Goal: Complete application form

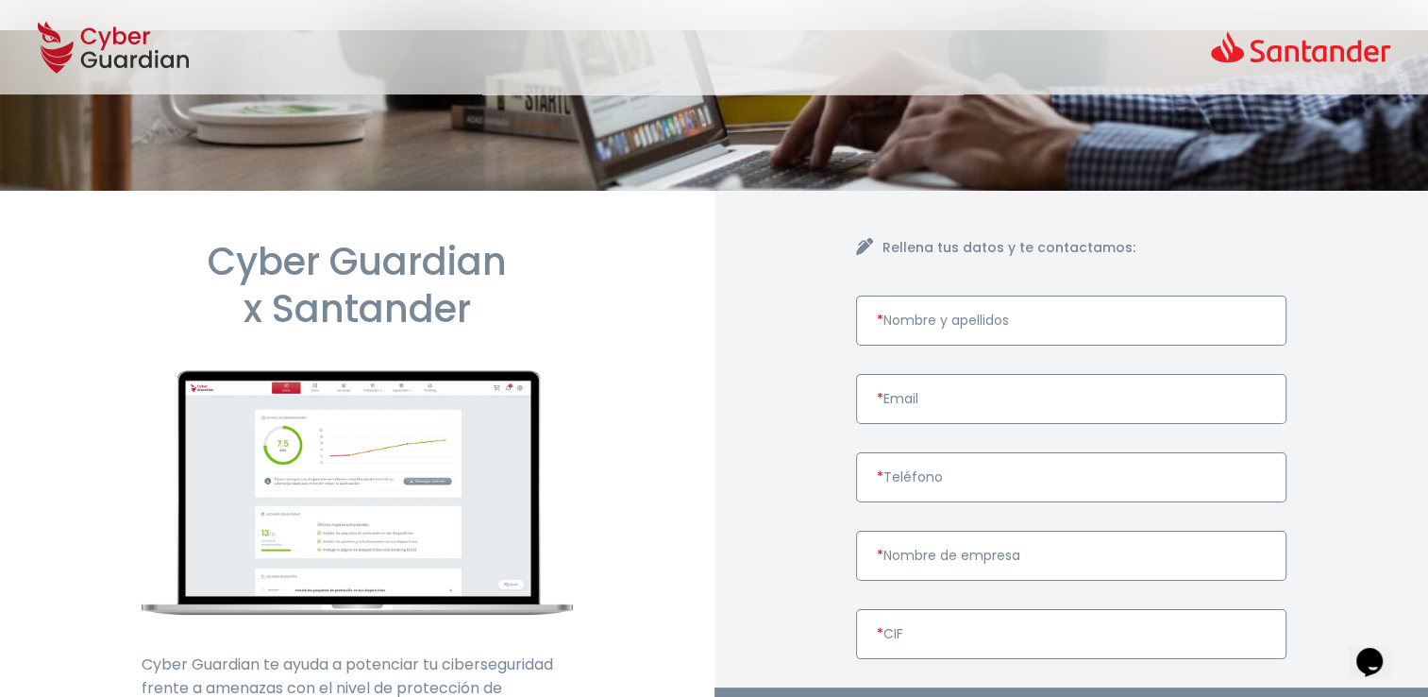
scroll to position [94, 0]
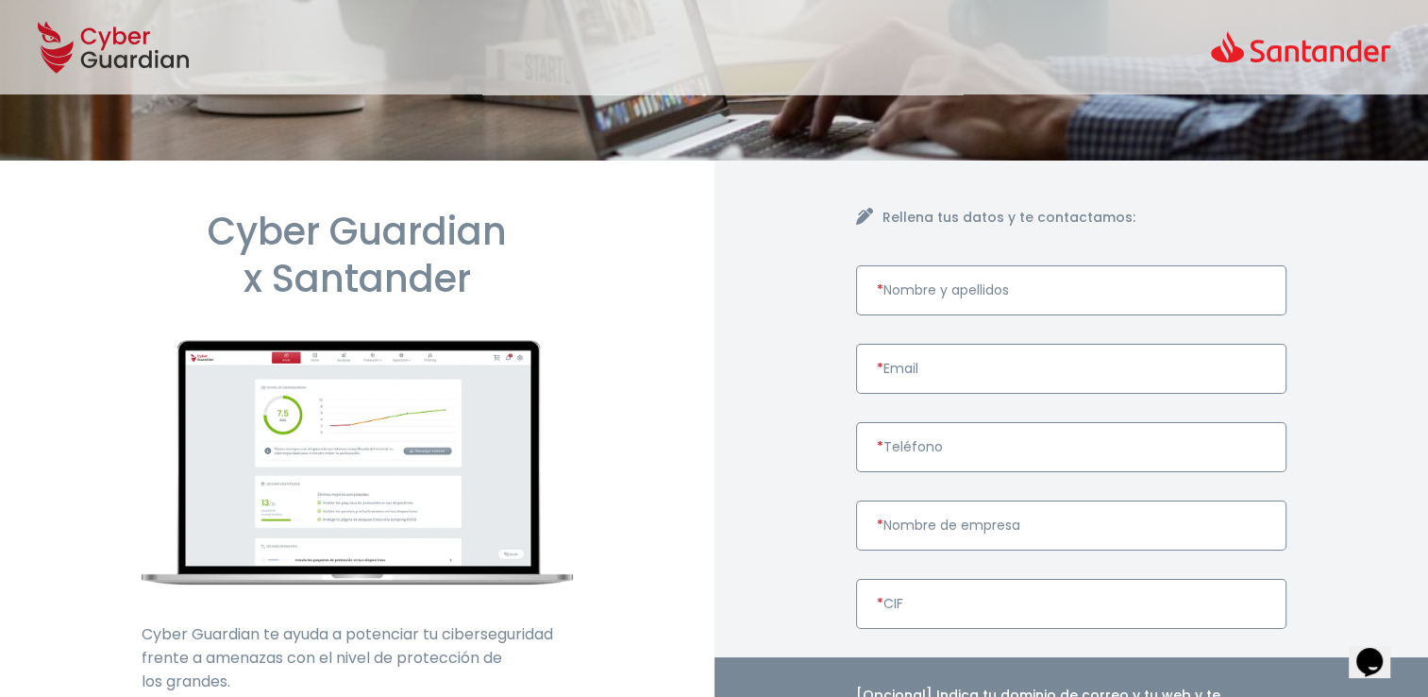
paste input "ALEAR WORLDWIDE SL B55451256"
drag, startPoint x: 1100, startPoint y: 534, endPoint x: 1018, endPoint y: 545, distance: 81.8
click at [1018, 545] on input "ALEAR WORLDWIDE SL B55451256" at bounding box center [1071, 525] width 431 height 50
type input "ALEAR WORLDWIDE SL"
paste input "B55451256"
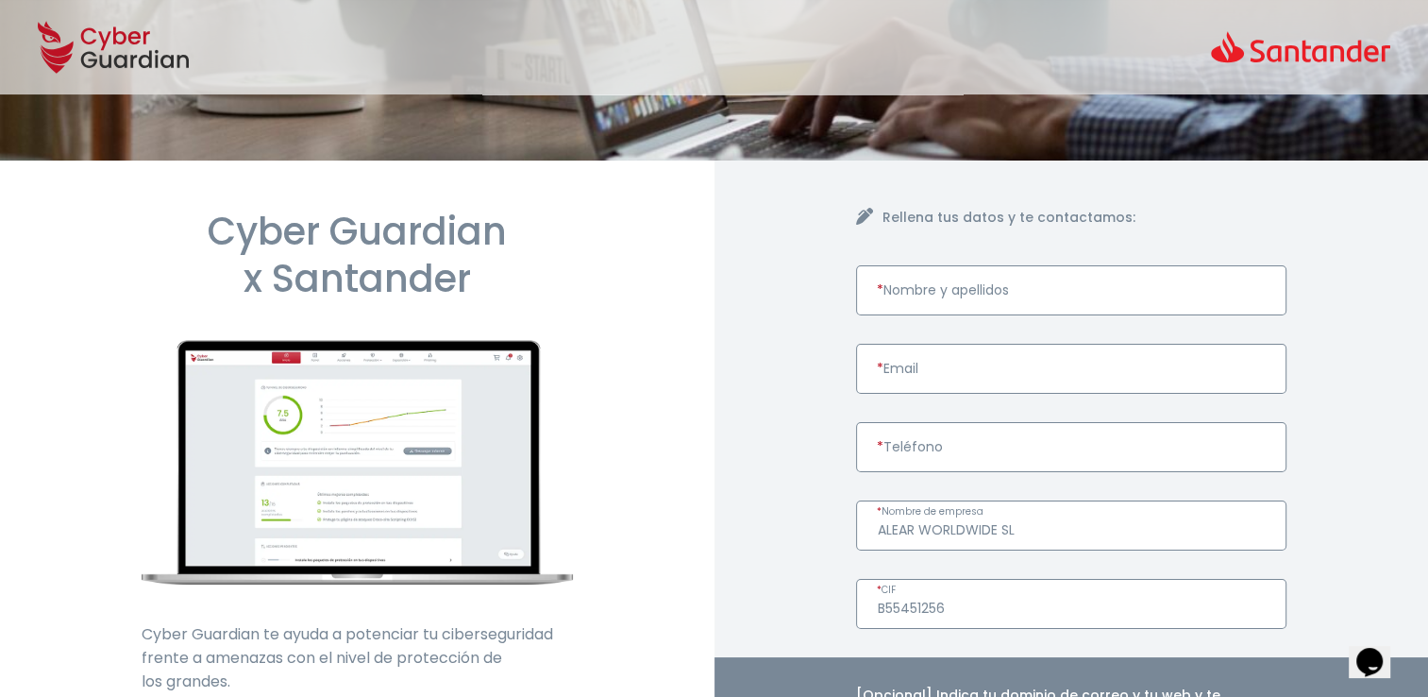
type input "B55451256"
click at [962, 445] on input "* Teléfono" at bounding box center [1071, 447] width 431 height 50
paste input "680576095"
type input "680576095"
paste input "[PERSON_NAME][EMAIL_ADDRESS][DOMAIN_NAME]"
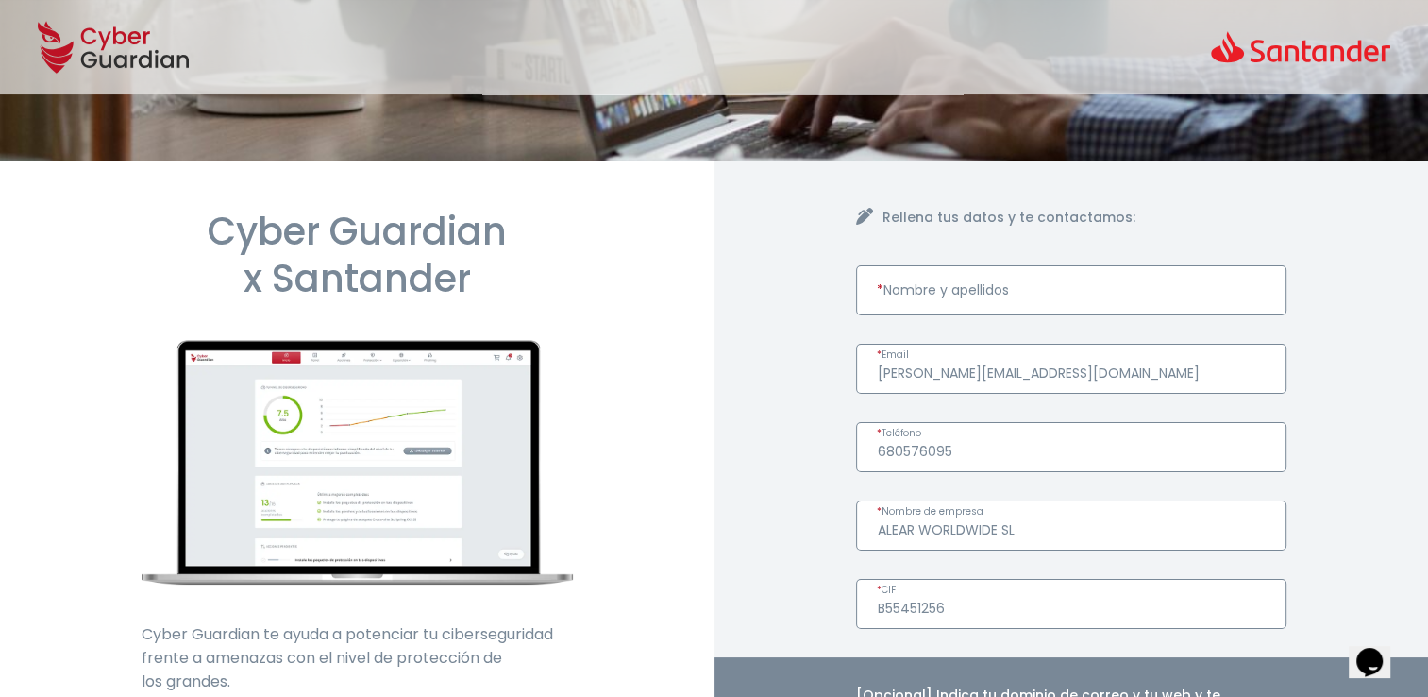
type input "[PERSON_NAME][EMAIL_ADDRESS][DOMAIN_NAME]"
click at [1010, 419] on form "* Nombre y apellidos [PERSON_NAME][EMAIL_ADDRESS][PERSON_NAME][DOMAIN_NAME] * E…" at bounding box center [1071, 693] width 431 height 856
click at [963, 302] on input "* Nombre y apellidos" at bounding box center [1071, 290] width 431 height 50
paste input "[PERSON_NAME]"
type input "[PERSON_NAME]"
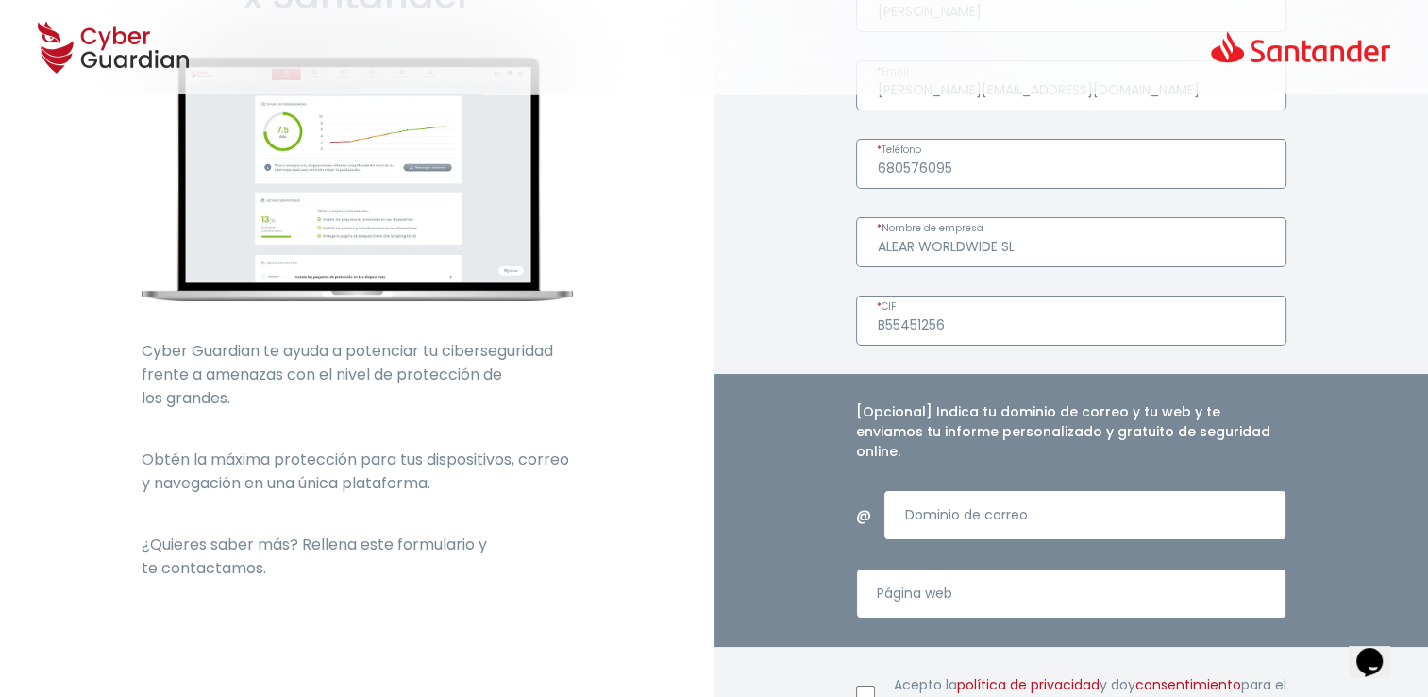
scroll to position [755, 0]
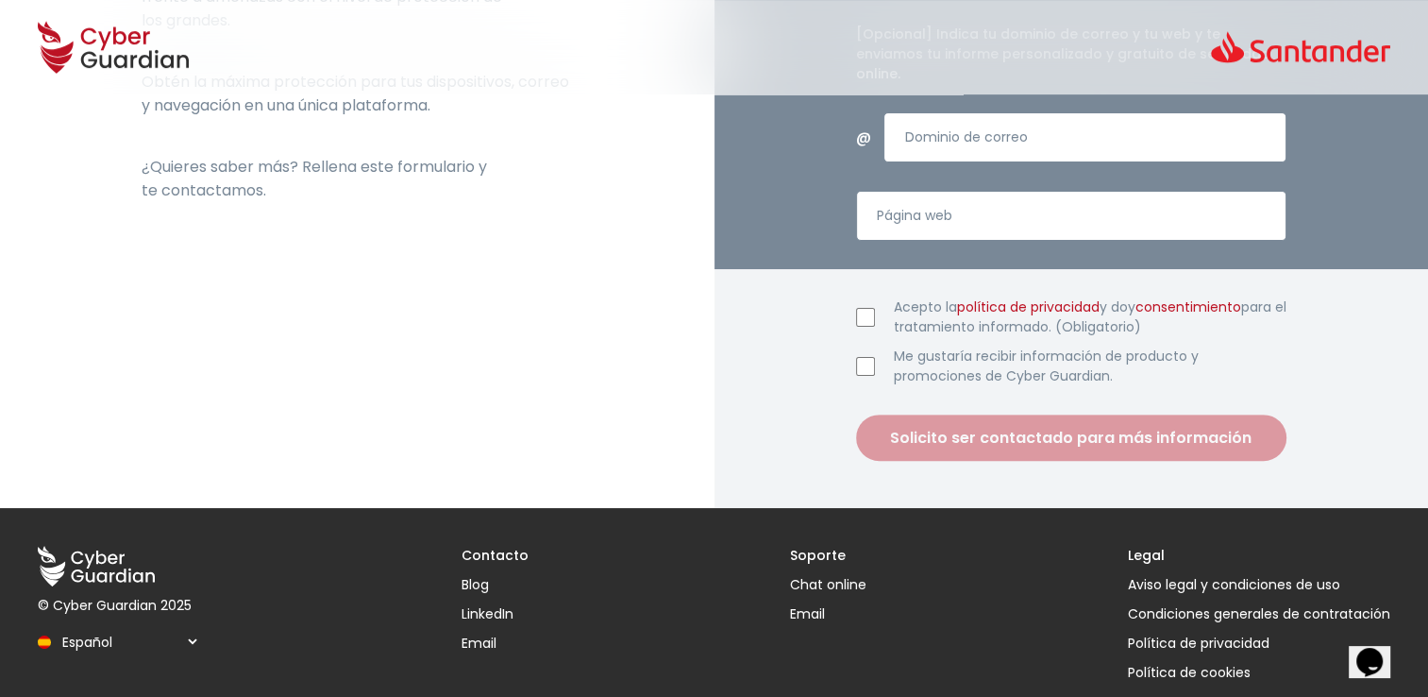
click at [868, 308] on input "Acepto la política de privacidad y doy consentimiento para el tratamiento infor…" at bounding box center [865, 317] width 19 height 19
checkbox input "true"
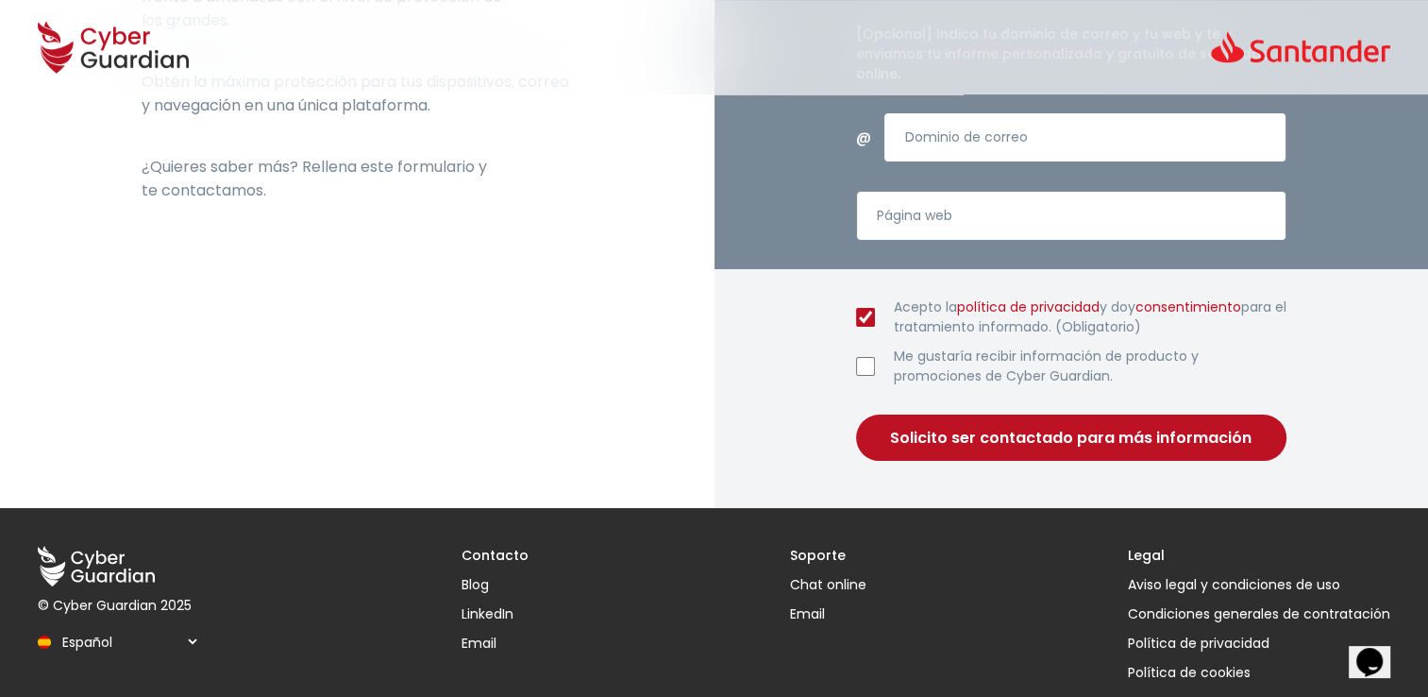
click at [976, 422] on button "Solicito ser contactado para más información" at bounding box center [1071, 437] width 431 height 46
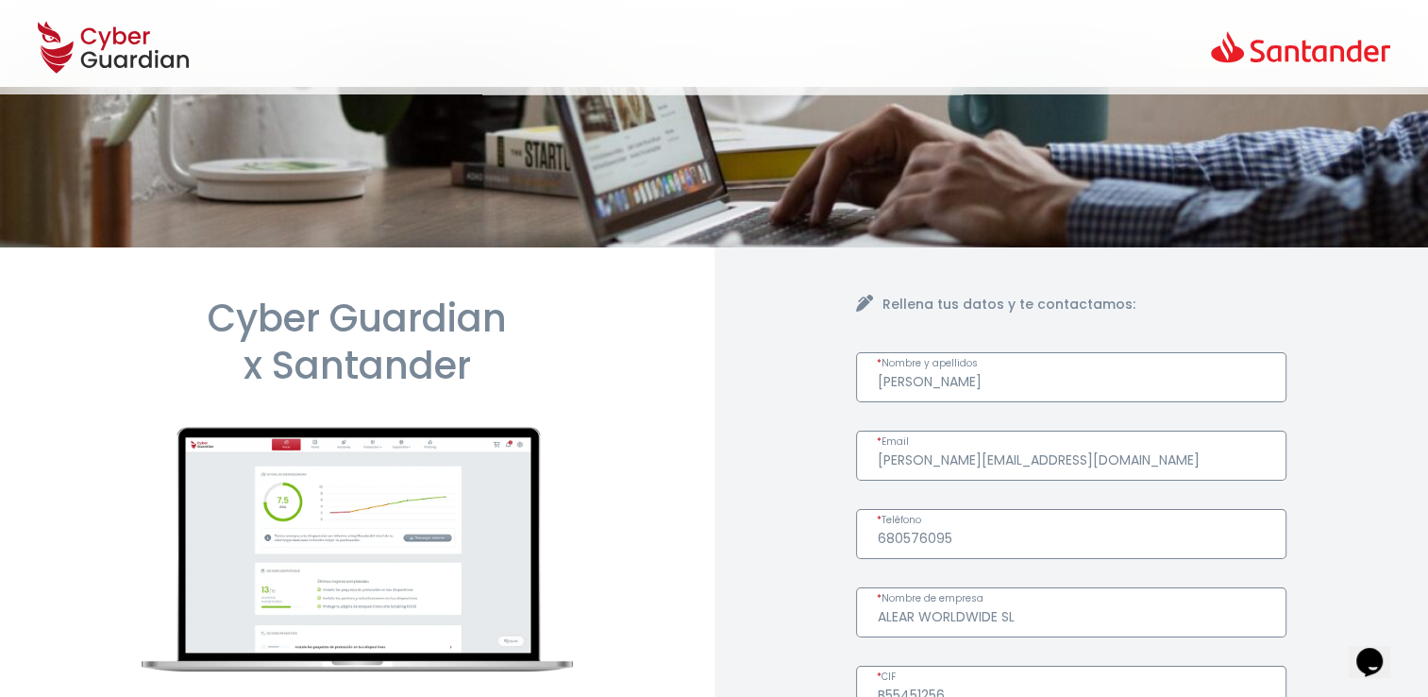
scroll to position [0, 0]
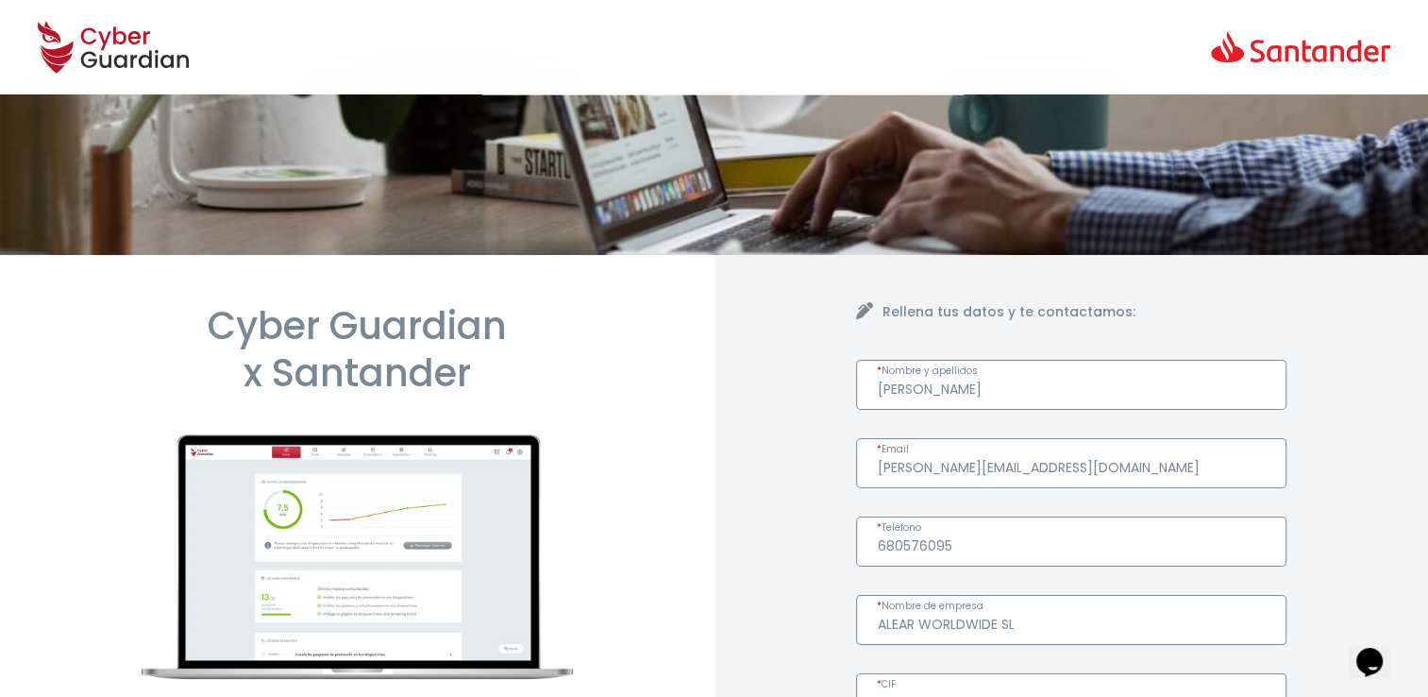
drag, startPoint x: 1098, startPoint y: 381, endPoint x: 1068, endPoint y: 381, distance: 29.3
click at [1068, 381] on input "[PERSON_NAME]" at bounding box center [1071, 385] width 431 height 50
drag, startPoint x: 1106, startPoint y: 474, endPoint x: 697, endPoint y: 503, distance: 410.7
paste input "[DEMOGRAPHIC_DATA],[EMAIL_ADDRESS][DOMAIN_NAME]"
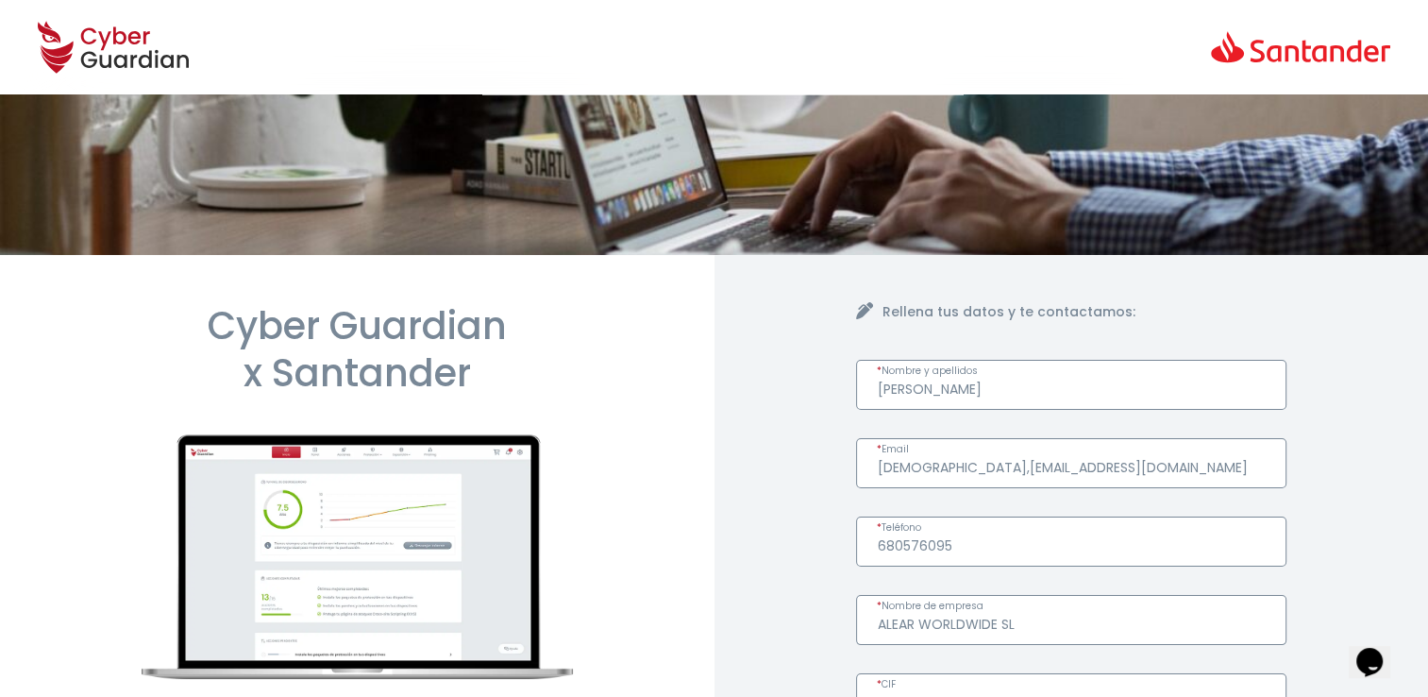
drag, startPoint x: 880, startPoint y: 465, endPoint x: 891, endPoint y: 480, distance: 18.9
click at [881, 466] on input "[DEMOGRAPHIC_DATA],[EMAIL_ADDRESS][DOMAIN_NAME]" at bounding box center [1071, 463] width 431 height 50
click at [1036, 526] on input "680576095" at bounding box center [1071, 541] width 431 height 50
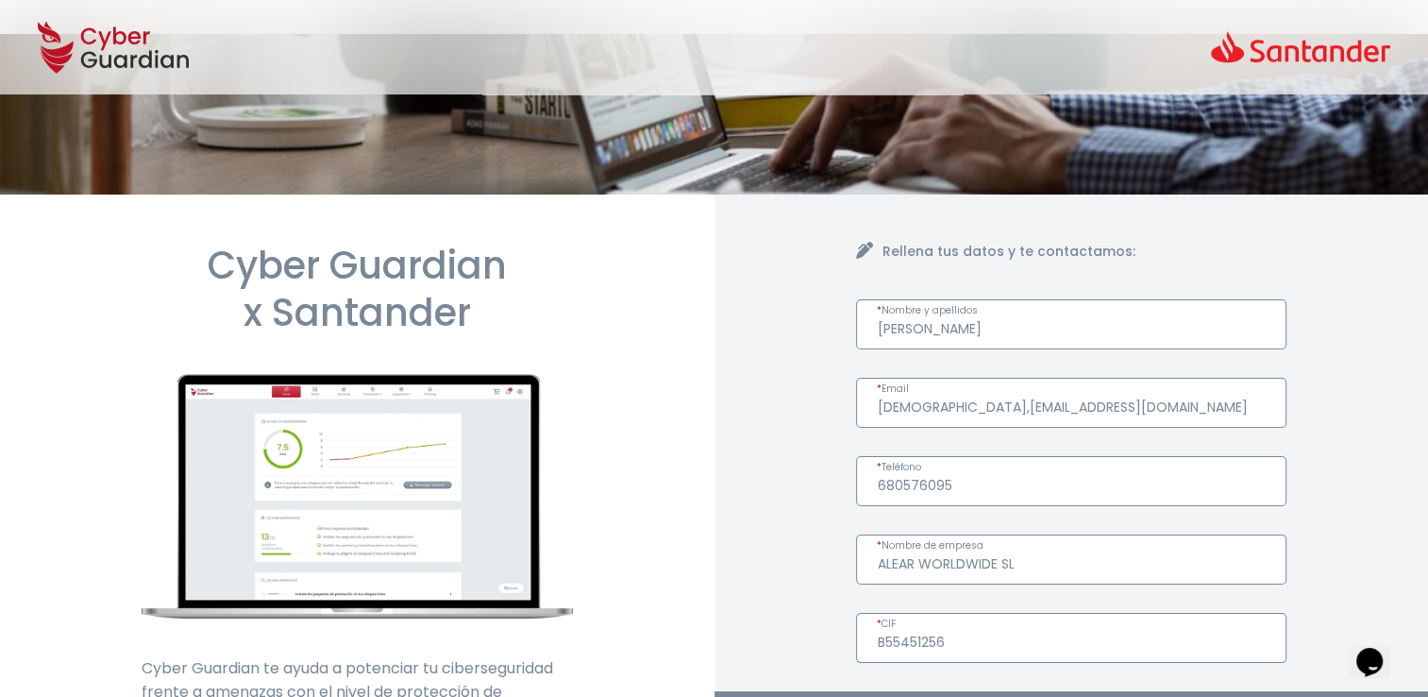
scroll to position [94, 0]
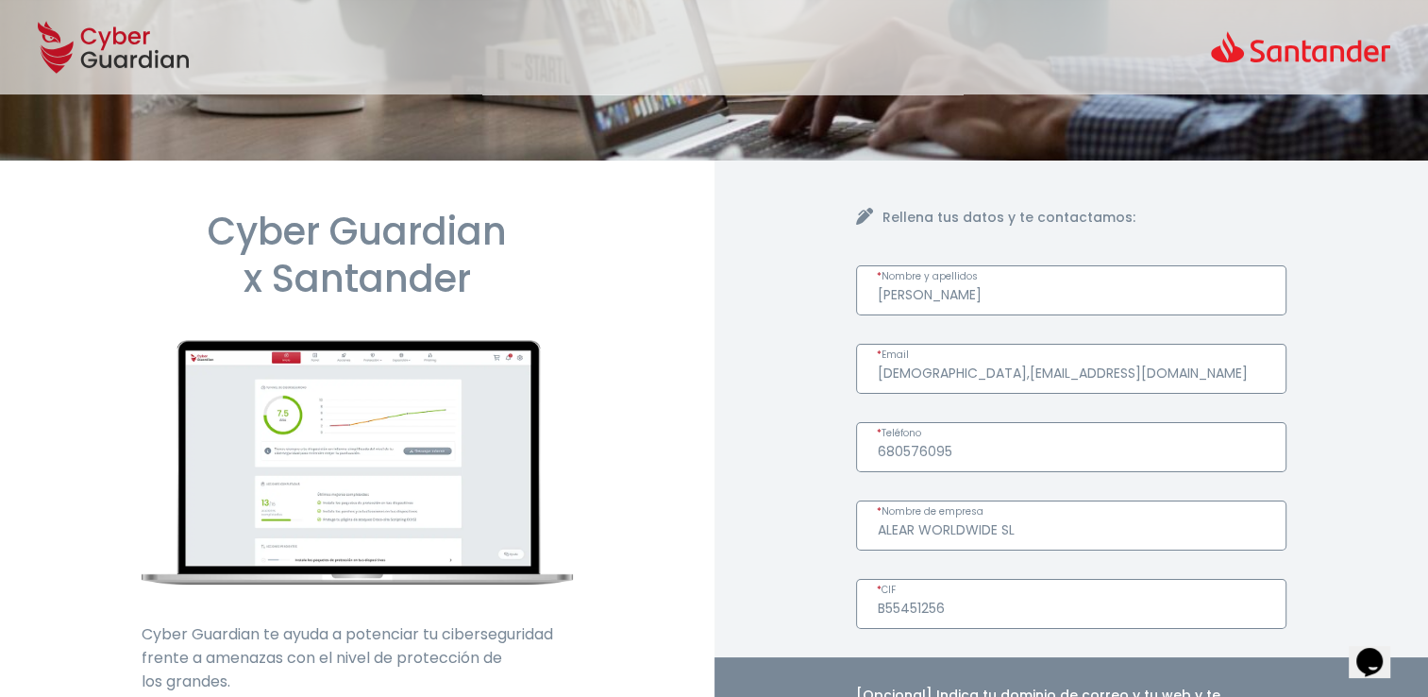
click at [936, 377] on input "[DEMOGRAPHIC_DATA],[EMAIL_ADDRESS][DOMAIN_NAME]" at bounding box center [1071, 369] width 431 height 50
type input "[PERSON_NAME][EMAIL_ADDRESS][DOMAIN_NAME]"
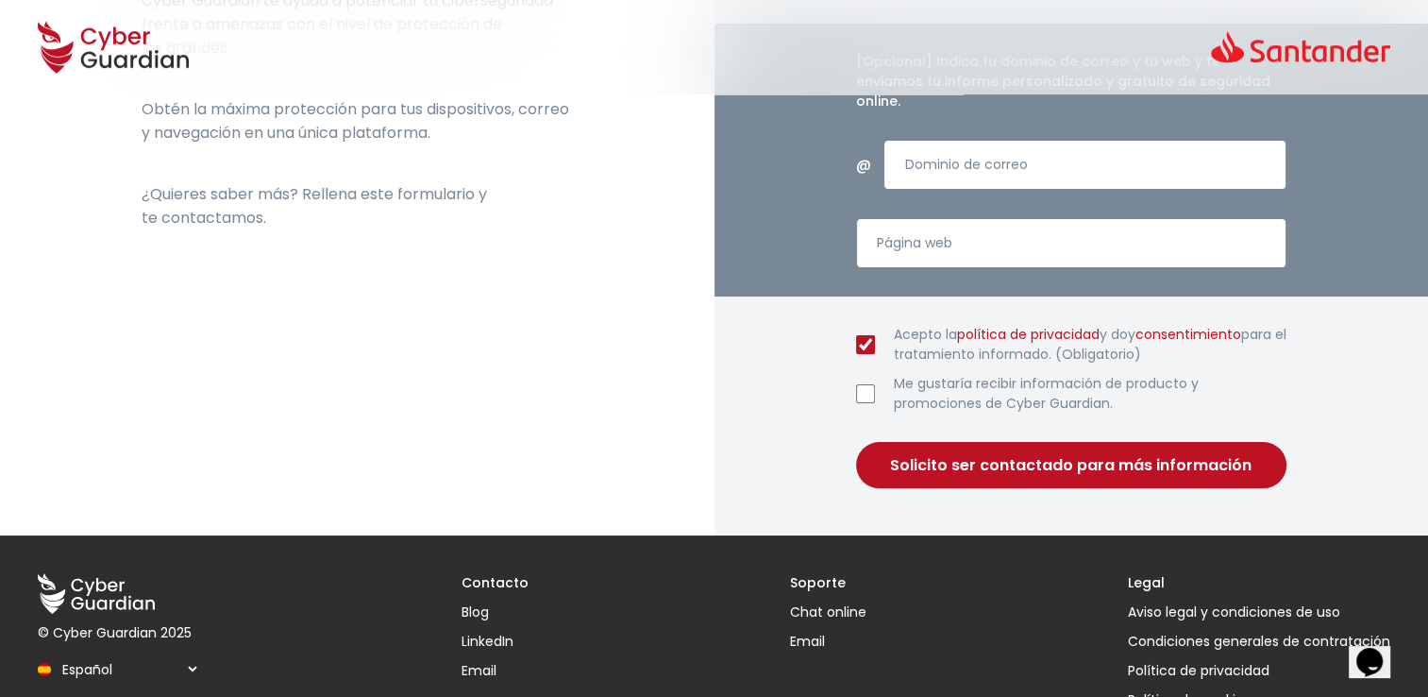
scroll to position [755, 0]
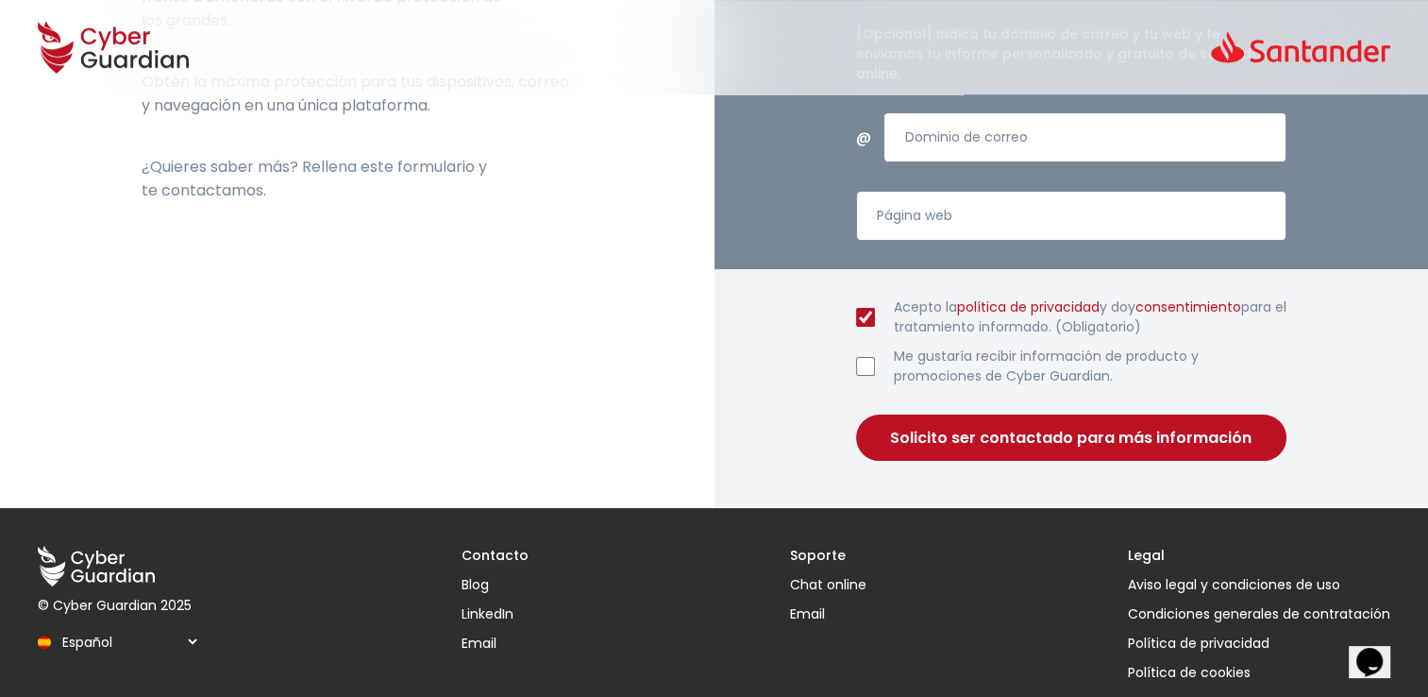
click at [965, 416] on button "Solicito ser contactado para más información" at bounding box center [1071, 437] width 431 height 46
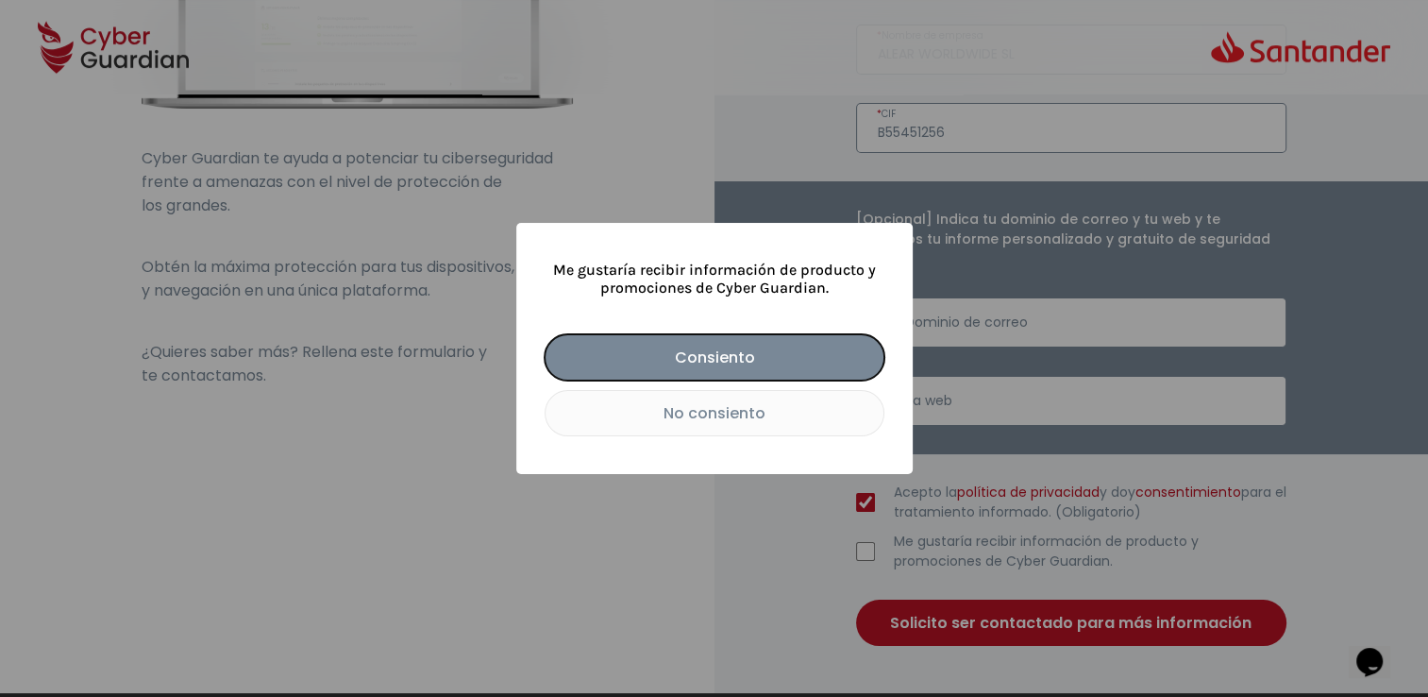
scroll to position [566, 0]
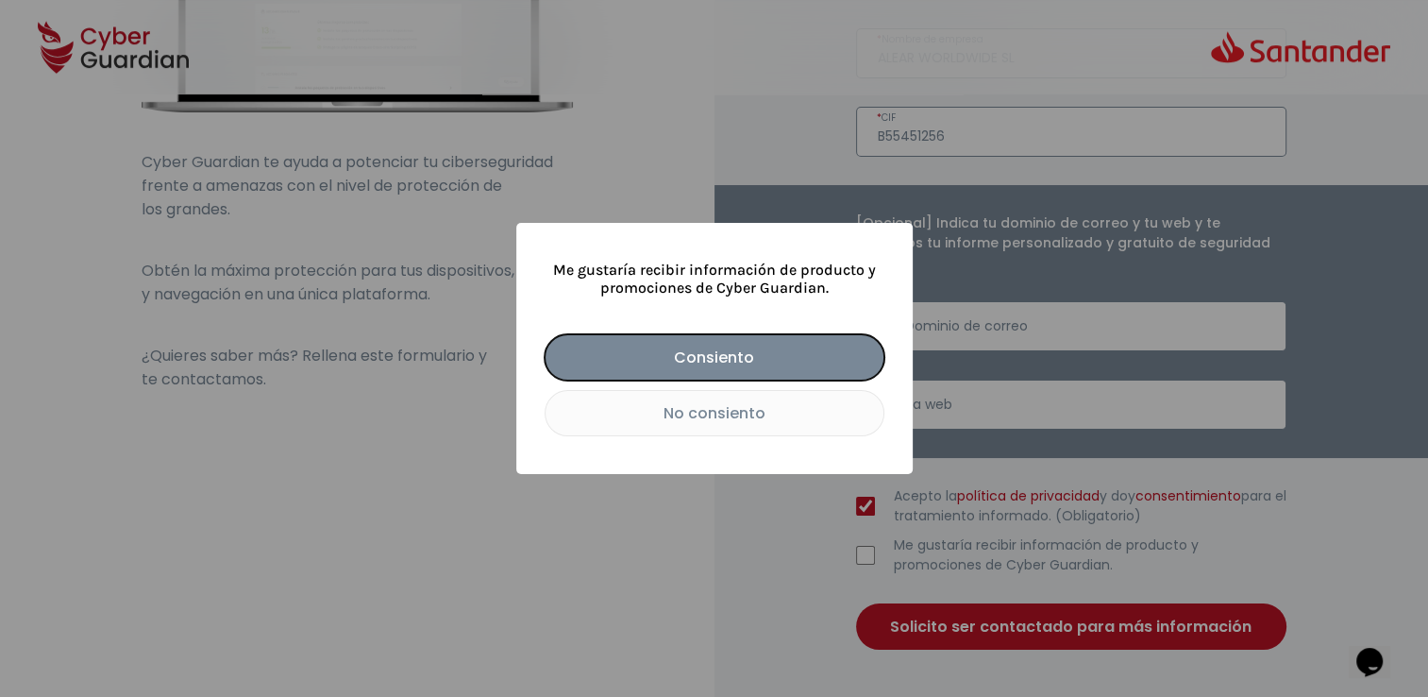
click at [706, 413] on button "No consiento" at bounding box center [715, 413] width 340 height 46
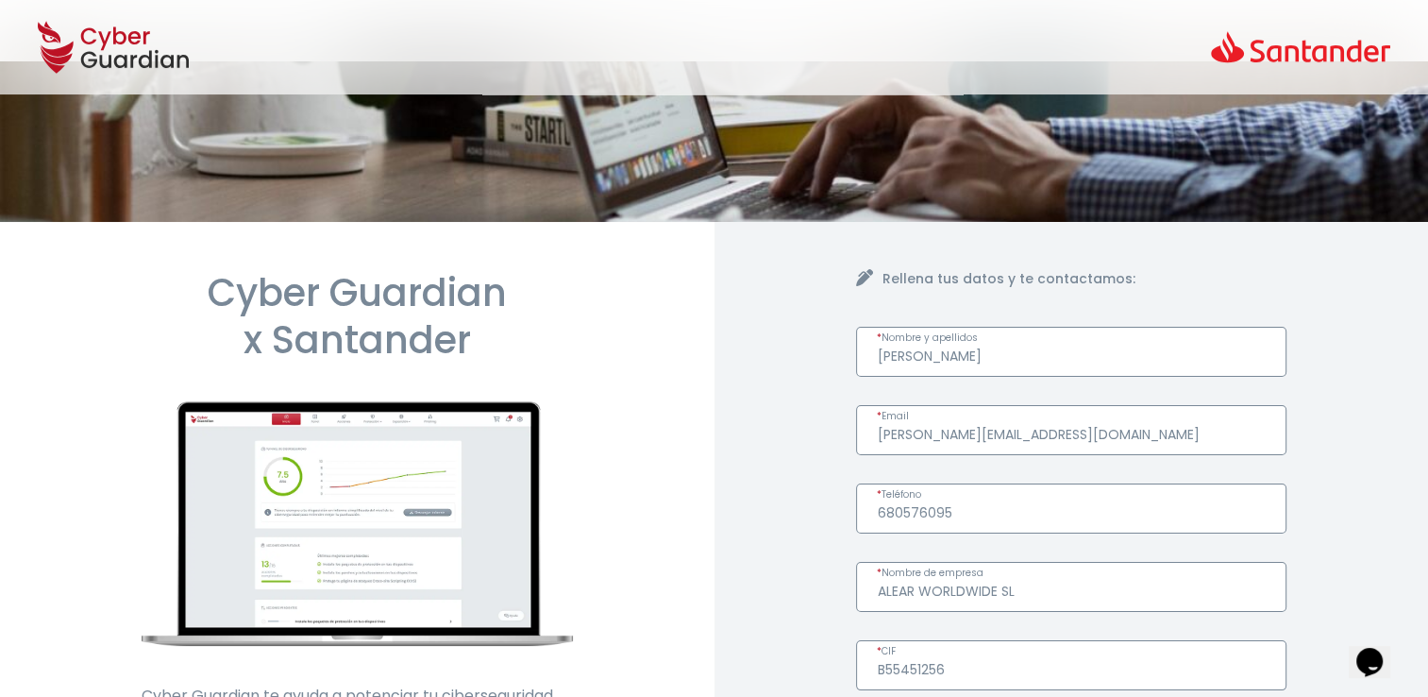
scroll to position [0, 0]
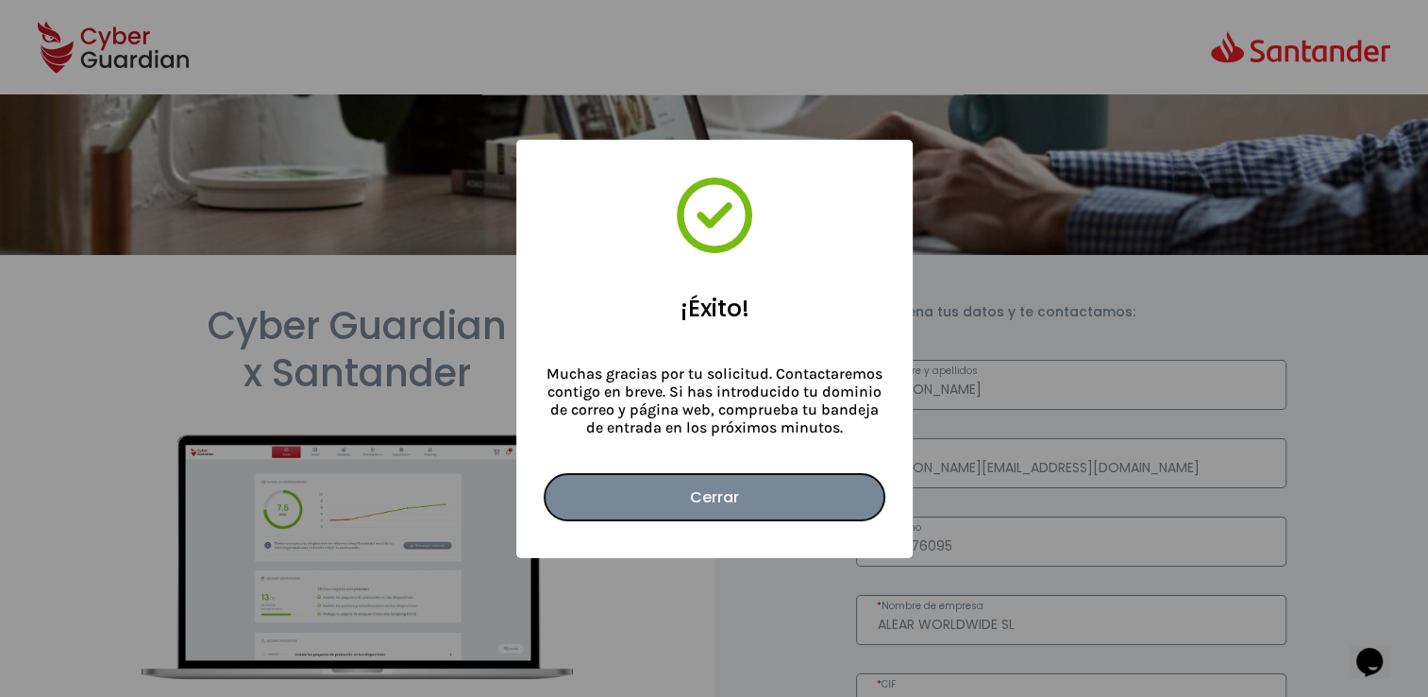
click at [729, 495] on button "Cerrar" at bounding box center [715, 497] width 340 height 46
